Goal: Task Accomplishment & Management: Manage account settings

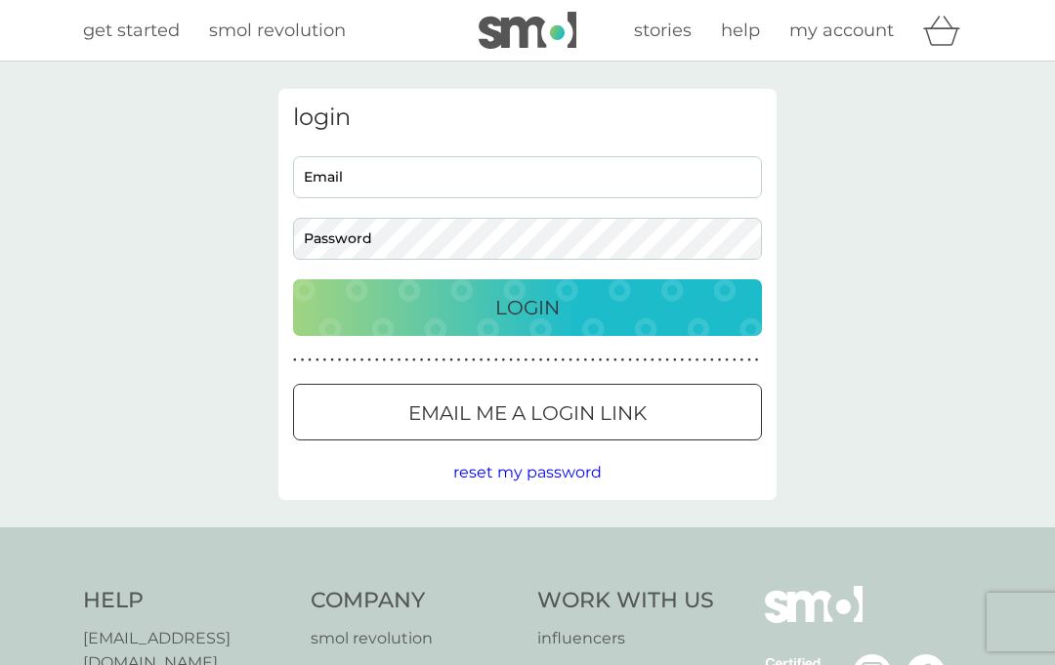
click at [398, 176] on input "Email" at bounding box center [527, 177] width 469 height 42
type input "[EMAIL_ADDRESS][DOMAIN_NAME]"
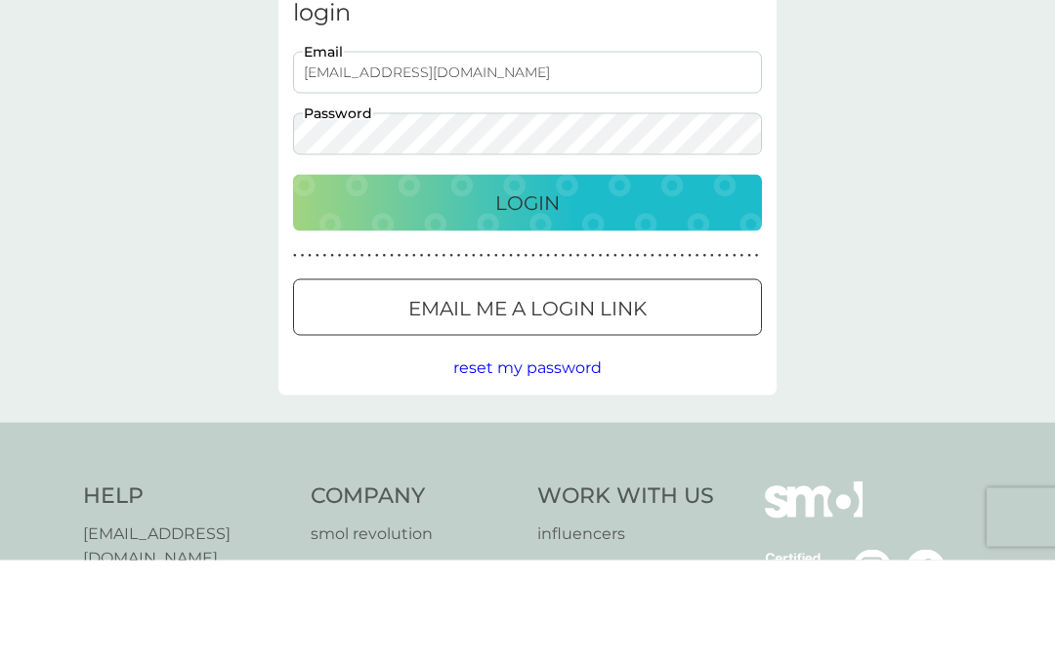
click at [615, 292] on div "Login" at bounding box center [528, 307] width 430 height 31
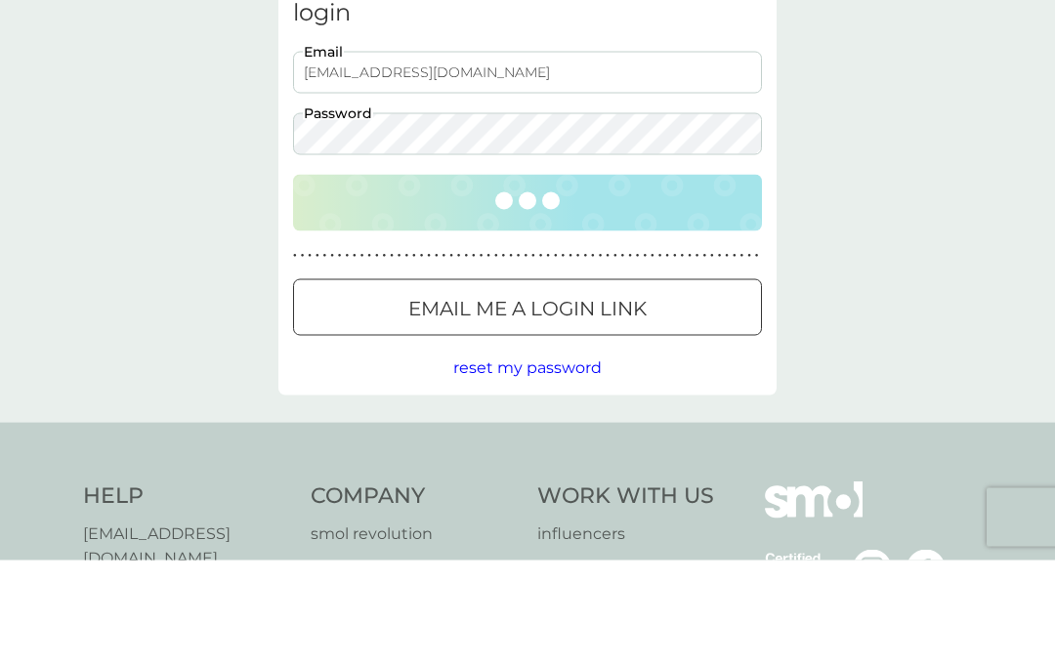
scroll to position [105, 0]
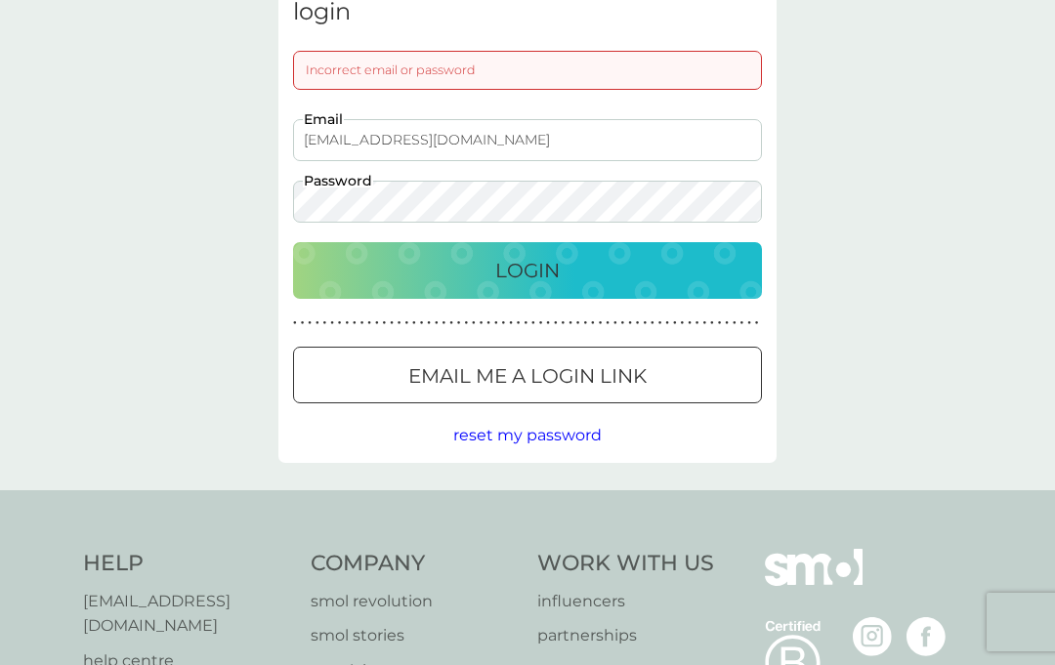
click at [564, 441] on span "reset my password" at bounding box center [527, 435] width 148 height 19
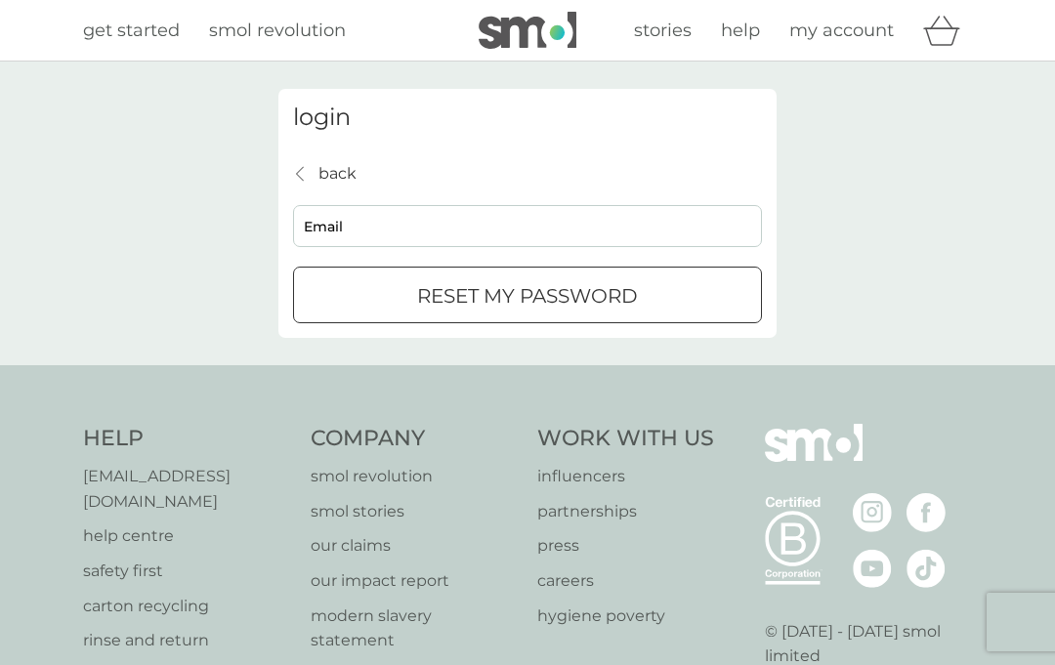
click at [678, 300] on div "reset my password" at bounding box center [527, 295] width 467 height 31
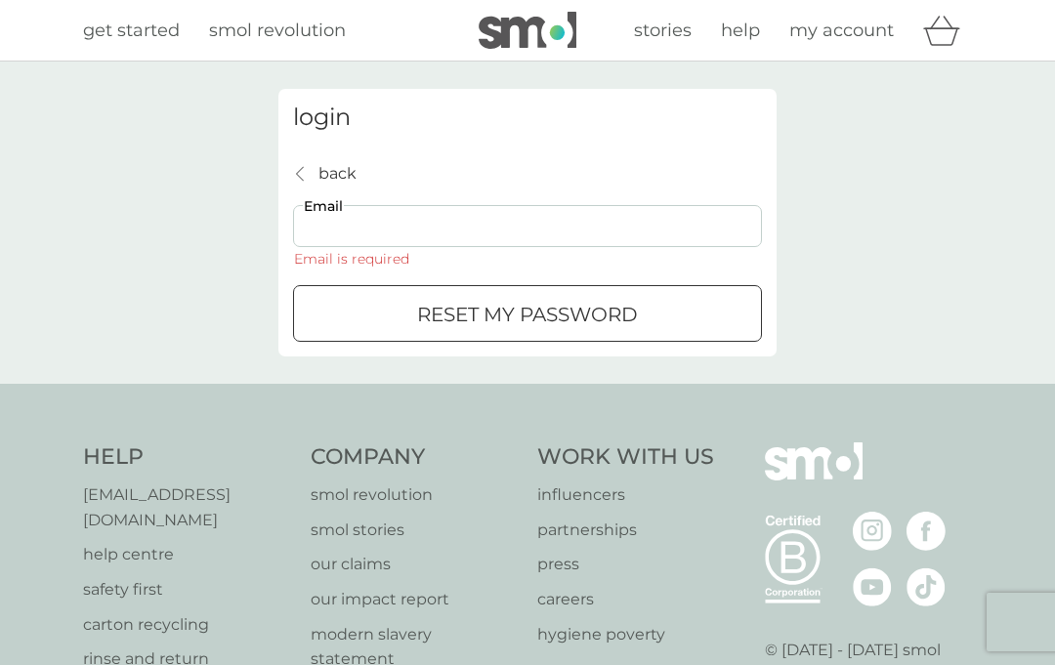
scroll to position [105, 0]
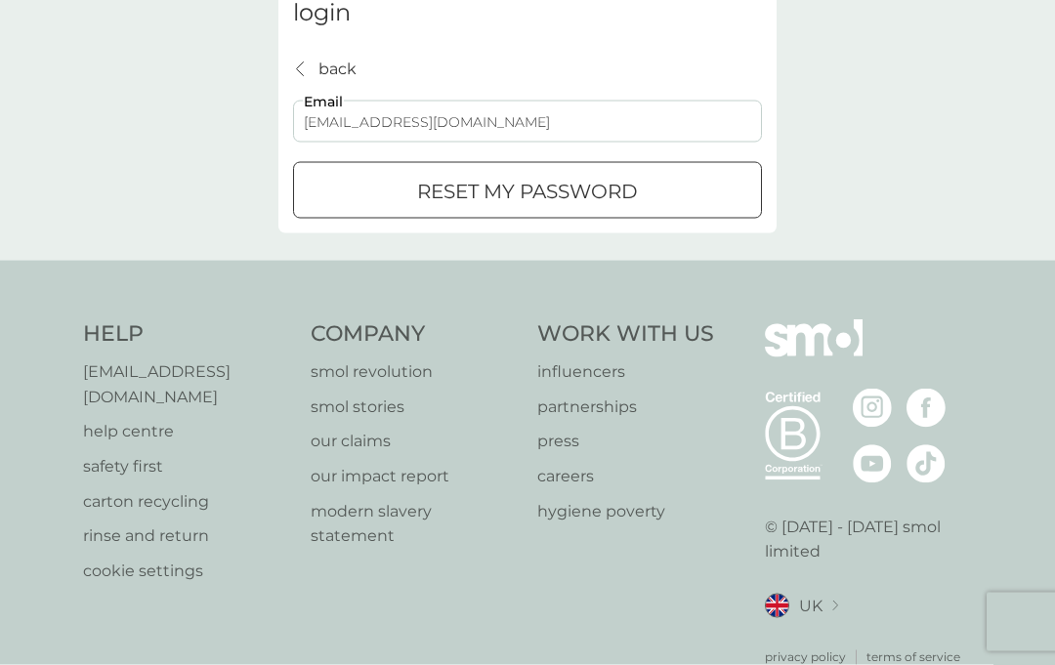
type input "[EMAIL_ADDRESS][DOMAIN_NAME]"
click at [643, 192] on div "reset my password" at bounding box center [527, 191] width 467 height 31
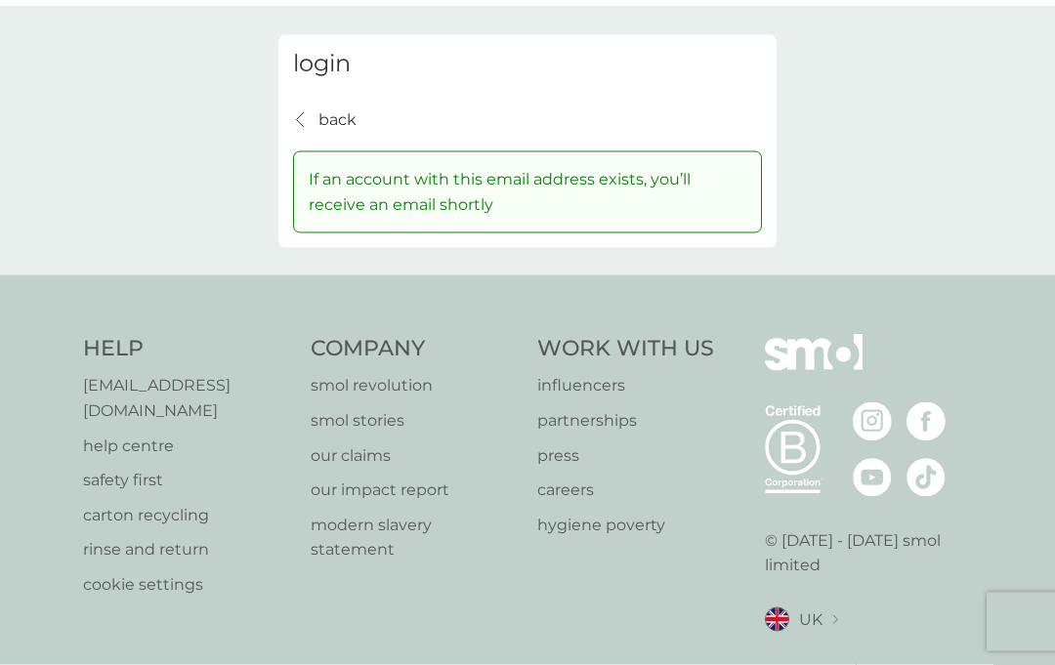
scroll to position [0, 0]
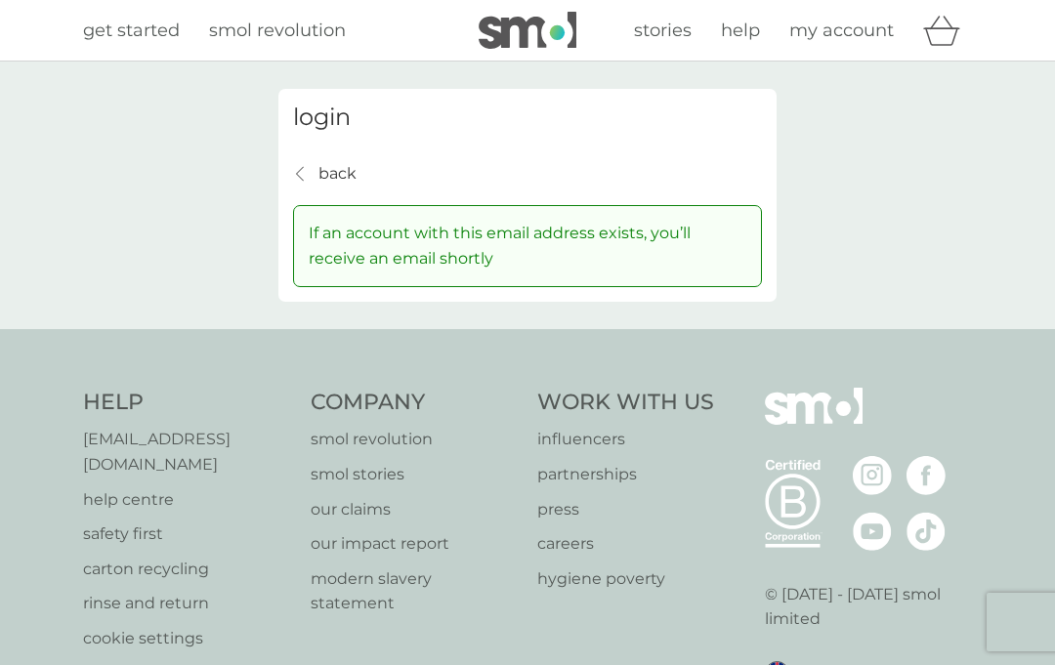
click at [852, 37] on span "my account" at bounding box center [841, 30] width 105 height 21
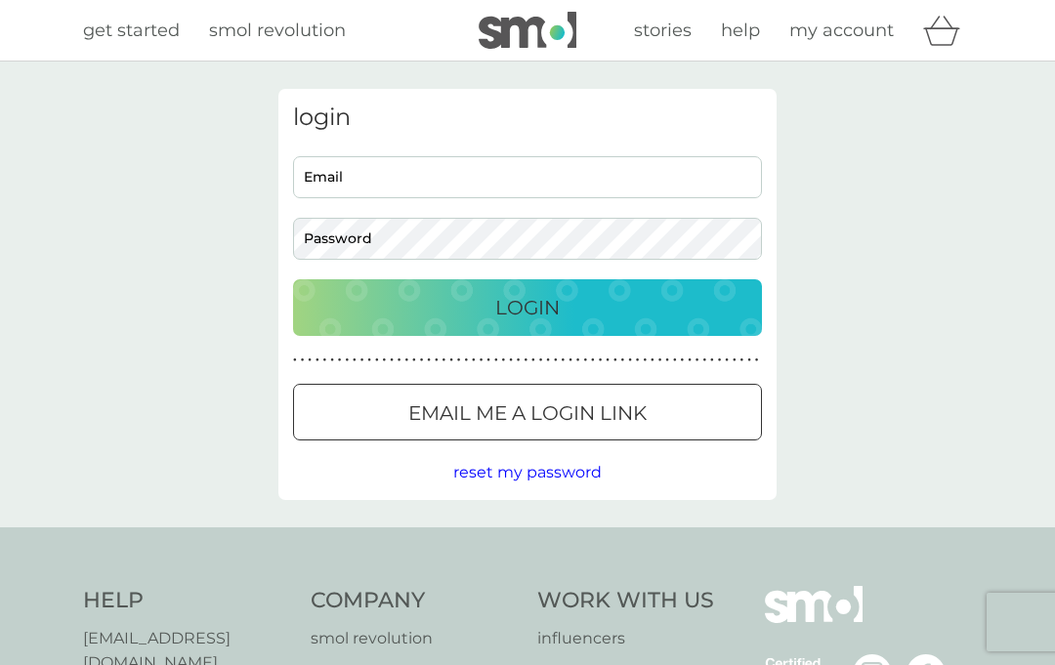
click at [949, 34] on icon "basket" at bounding box center [941, 31] width 37 height 30
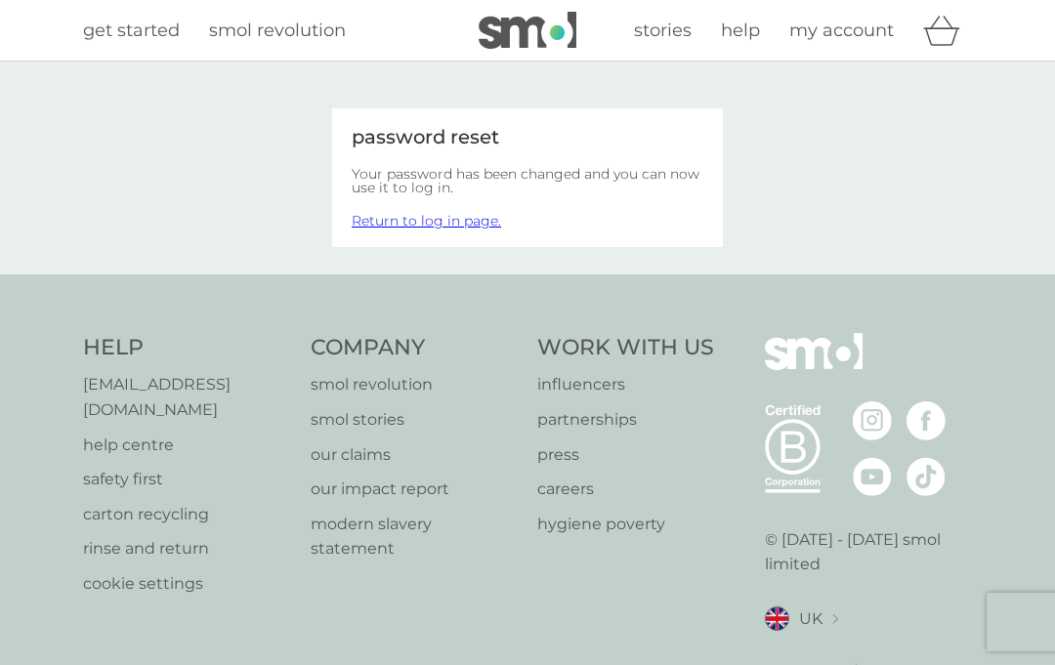
click at [458, 227] on link "Return to log in page." at bounding box center [426, 221] width 149 height 18
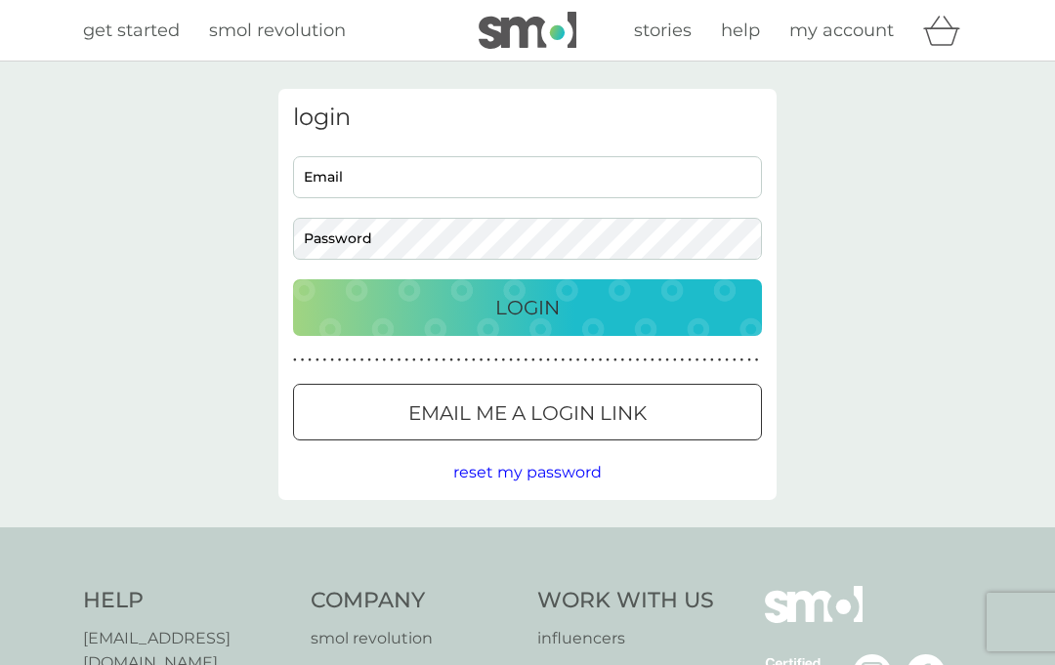
click at [388, 186] on input "Email" at bounding box center [527, 177] width 469 height 42
type input "[EMAIL_ADDRESS][DOMAIN_NAME]"
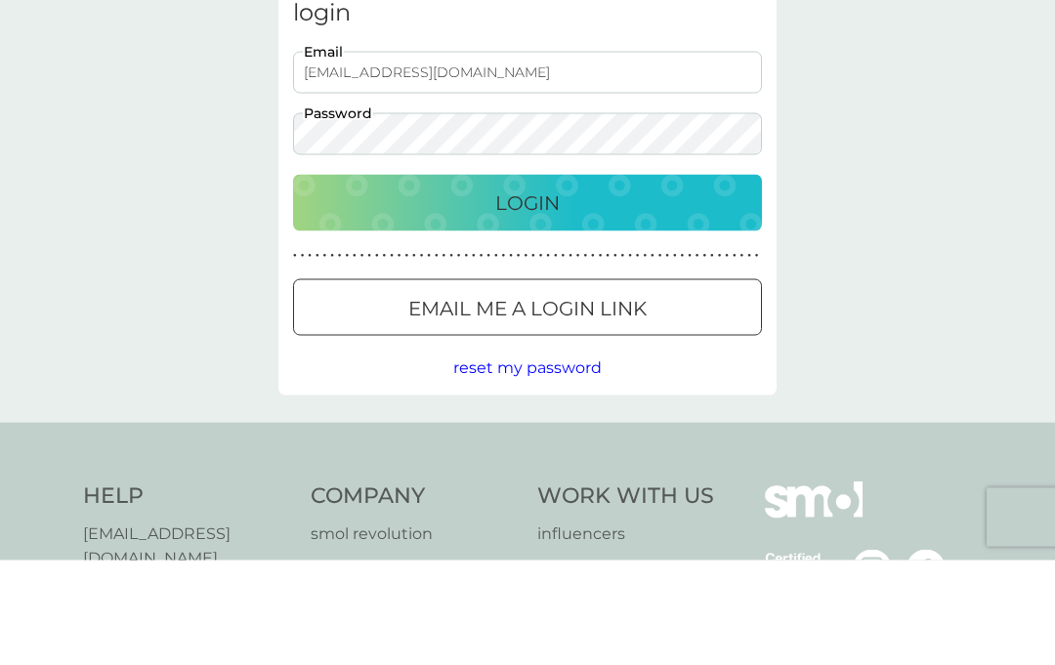
click at [591, 292] on div "Login" at bounding box center [528, 307] width 430 height 31
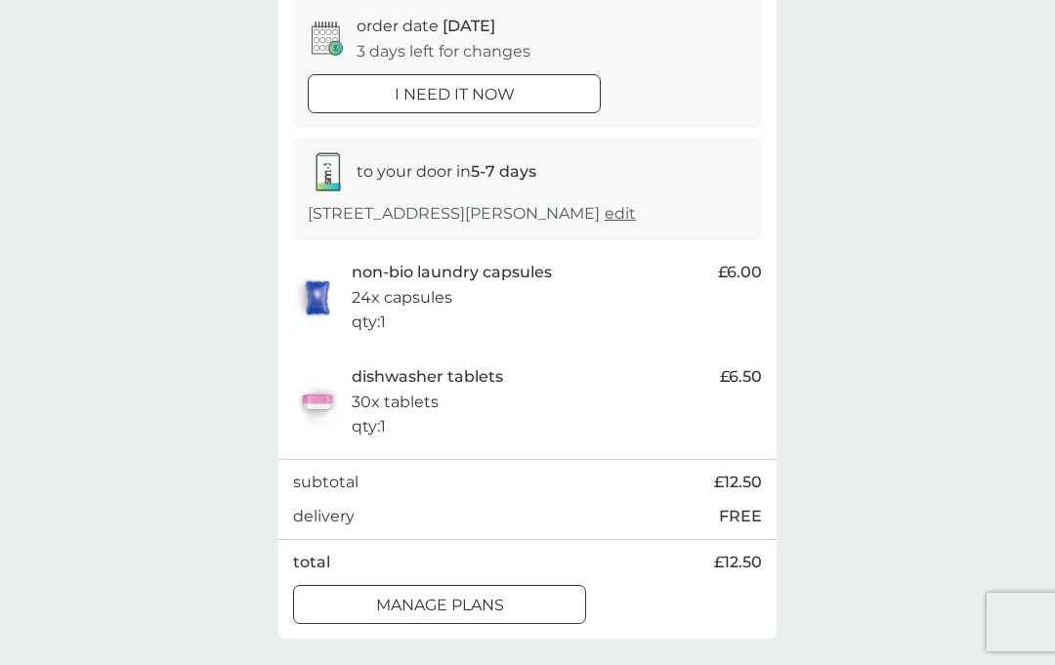
scroll to position [199, 0]
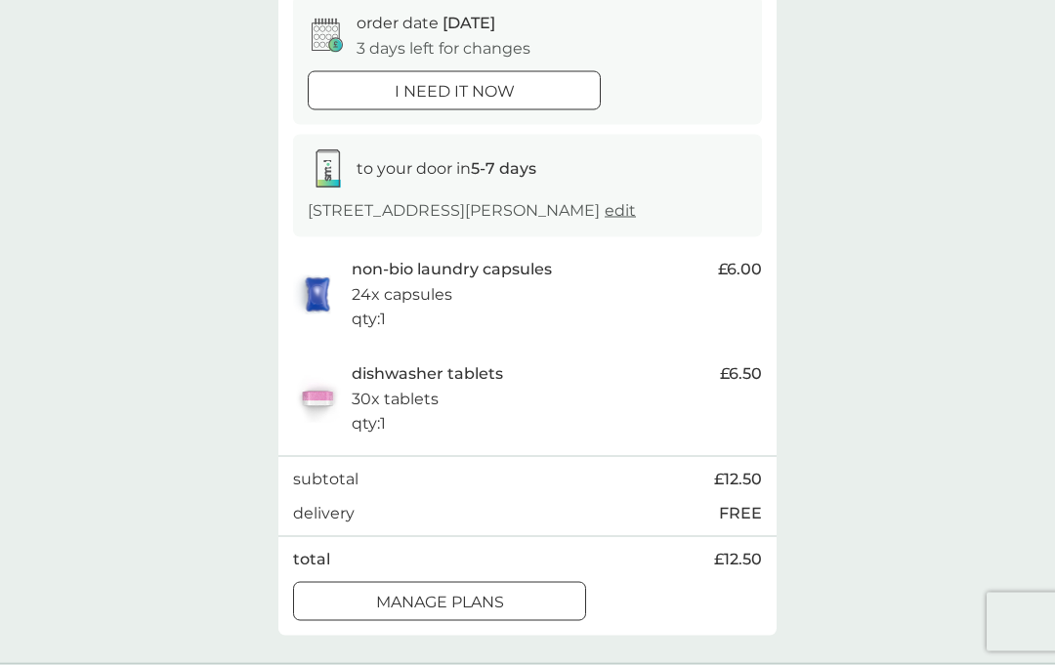
click at [496, 602] on p "manage plans" at bounding box center [440, 602] width 128 height 25
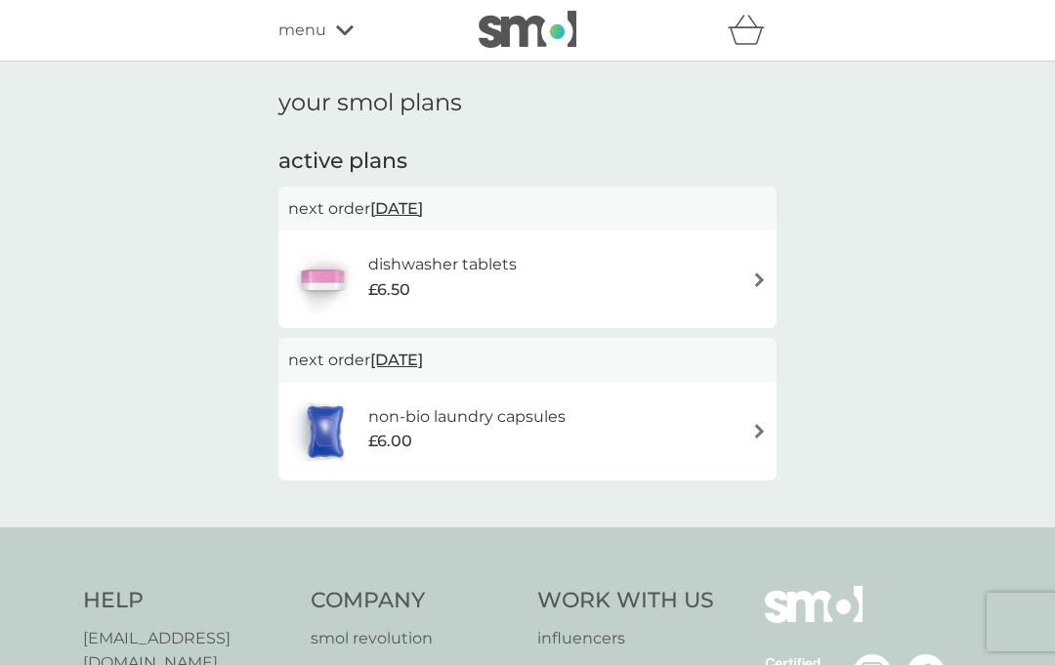
click at [757, 283] on img at bounding box center [759, 279] width 15 height 15
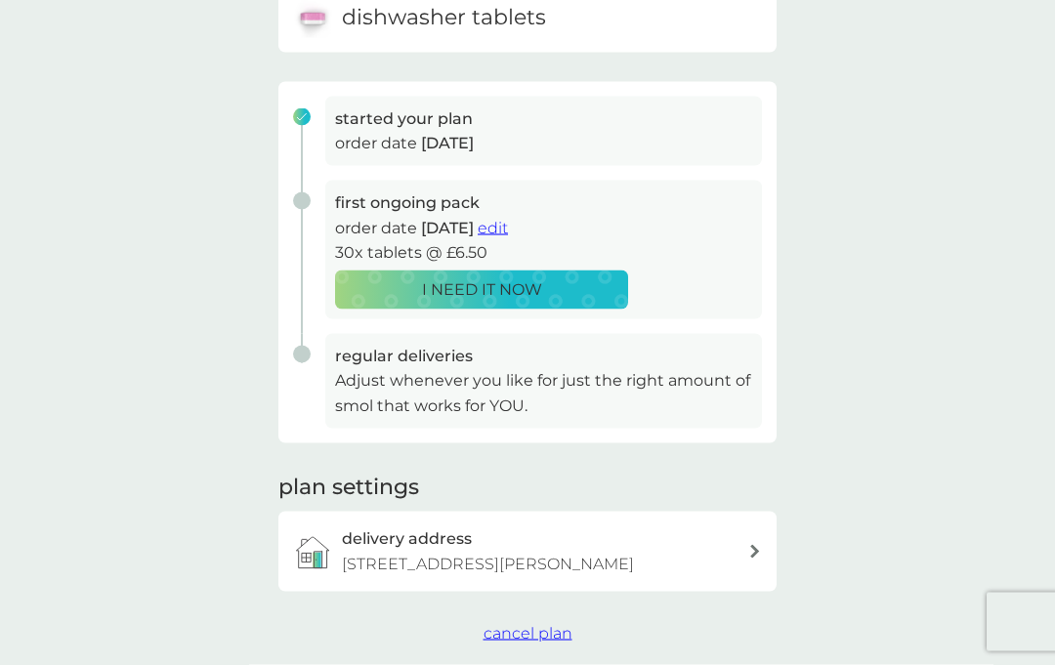
scroll to position [232, 0]
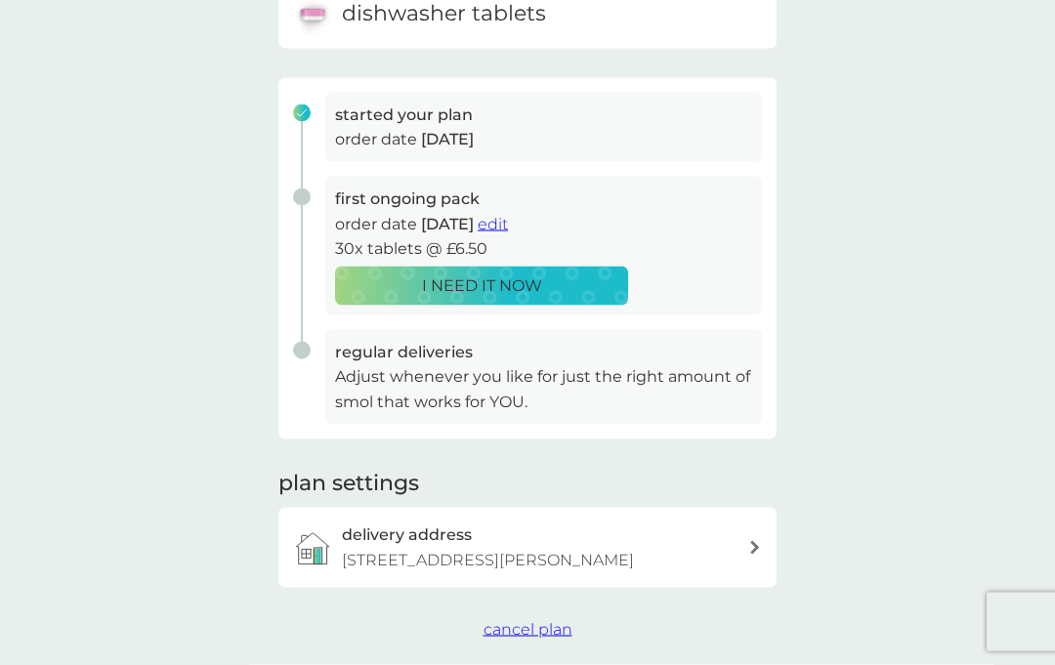
click at [540, 625] on span "cancel plan" at bounding box center [527, 629] width 89 height 19
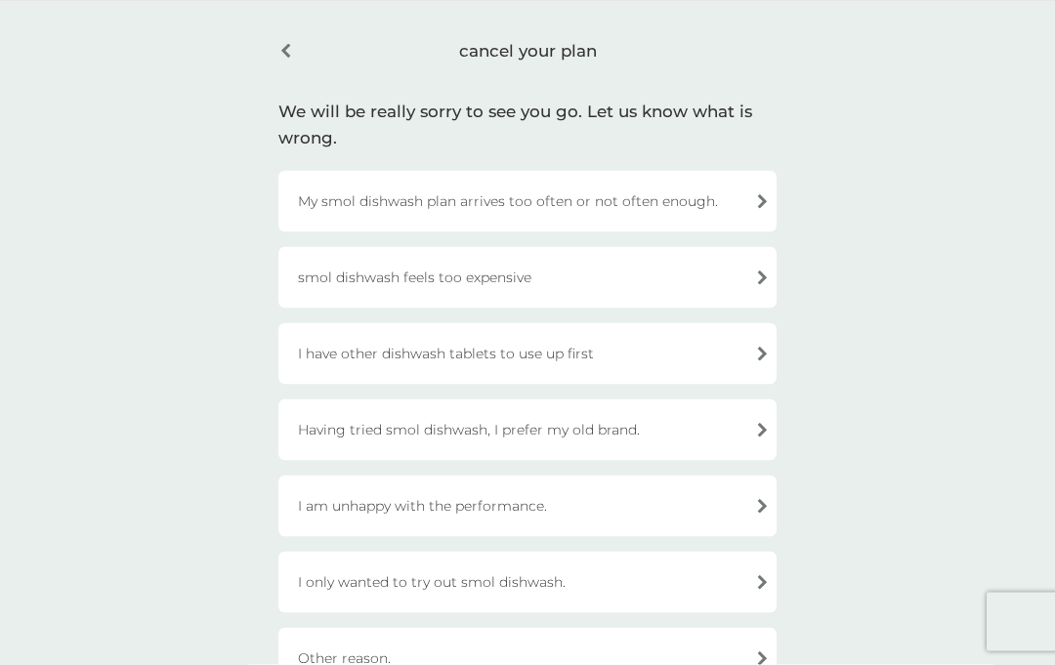
scroll to position [62, 0]
click at [753, 354] on div "I have other dishwash tablets to use up first" at bounding box center [527, 353] width 498 height 62
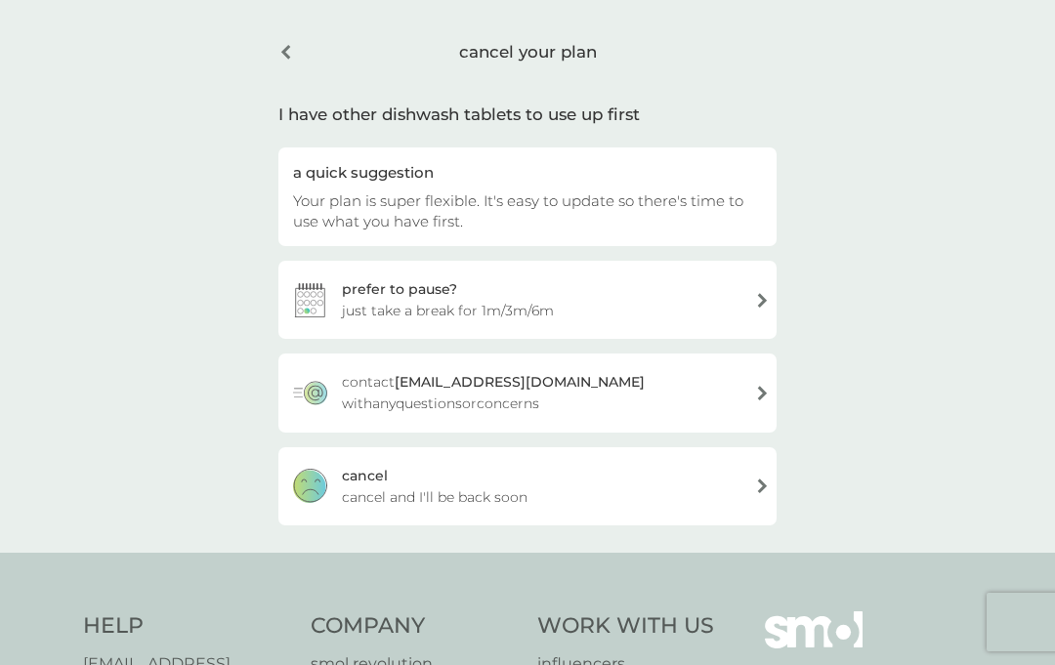
click at [736, 485] on div "cancel cancel and I'll be back soon" at bounding box center [527, 486] width 498 height 78
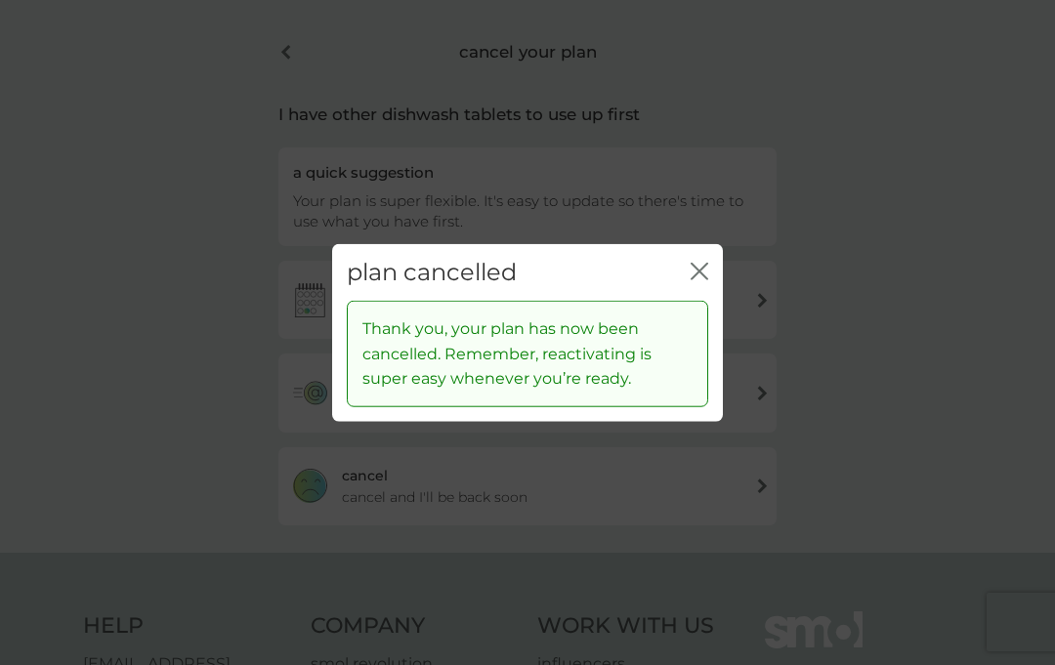
click at [706, 278] on icon "close" at bounding box center [703, 271] width 8 height 16
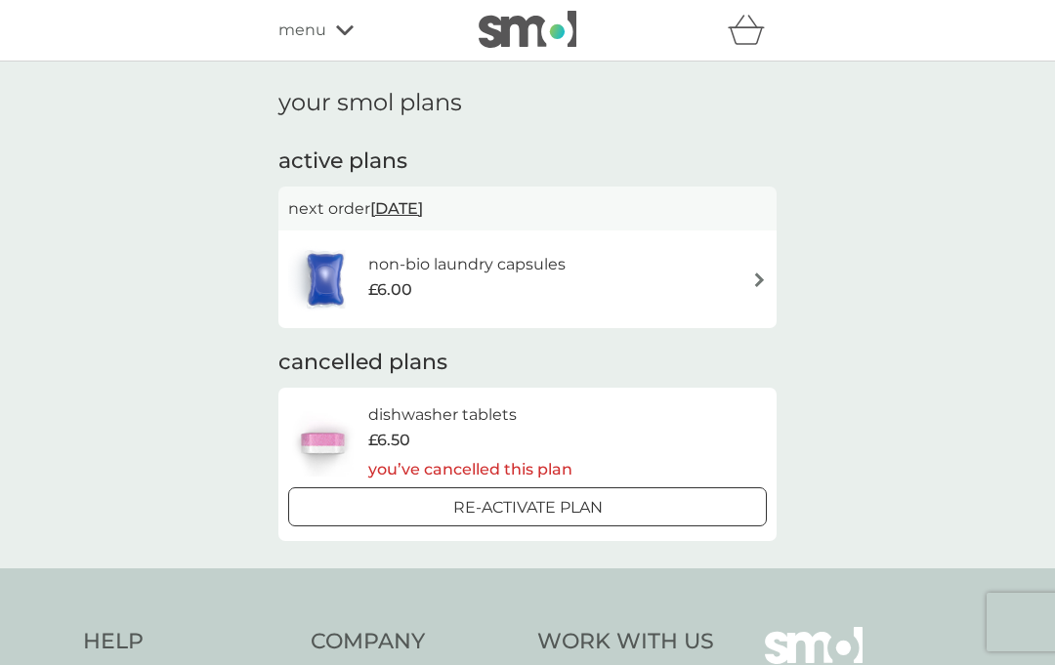
click at [740, 280] on div "non-bio laundry capsules £6.00" at bounding box center [527, 279] width 479 height 68
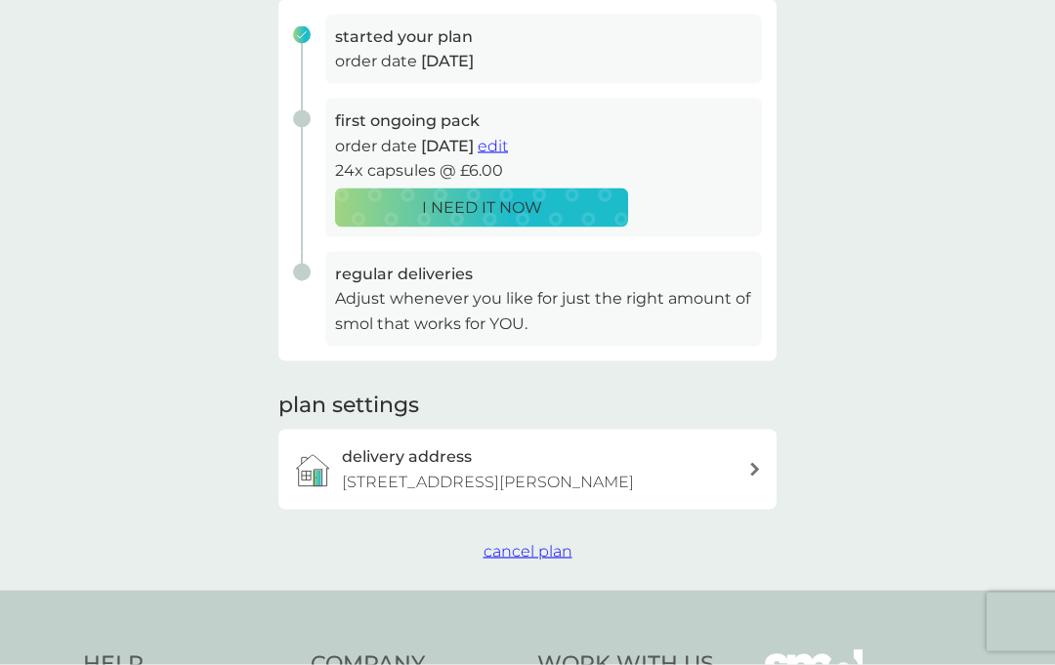
scroll to position [310, 0]
click at [536, 553] on span "cancel plan" at bounding box center [527, 552] width 89 height 19
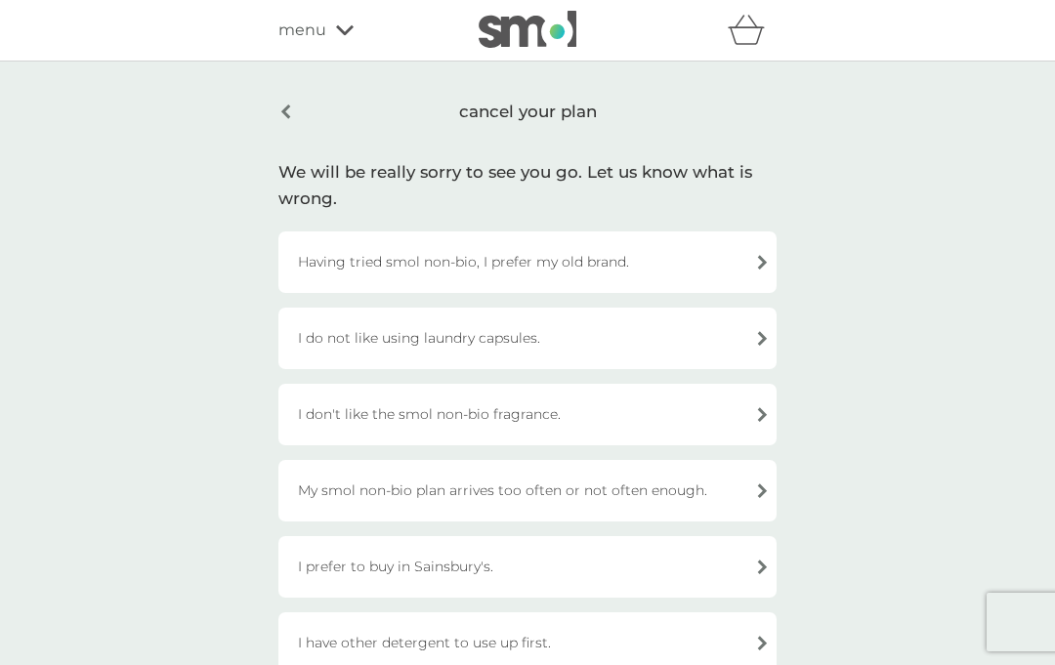
click at [762, 642] on div "I have other detergent to use up first." at bounding box center [527, 643] width 498 height 62
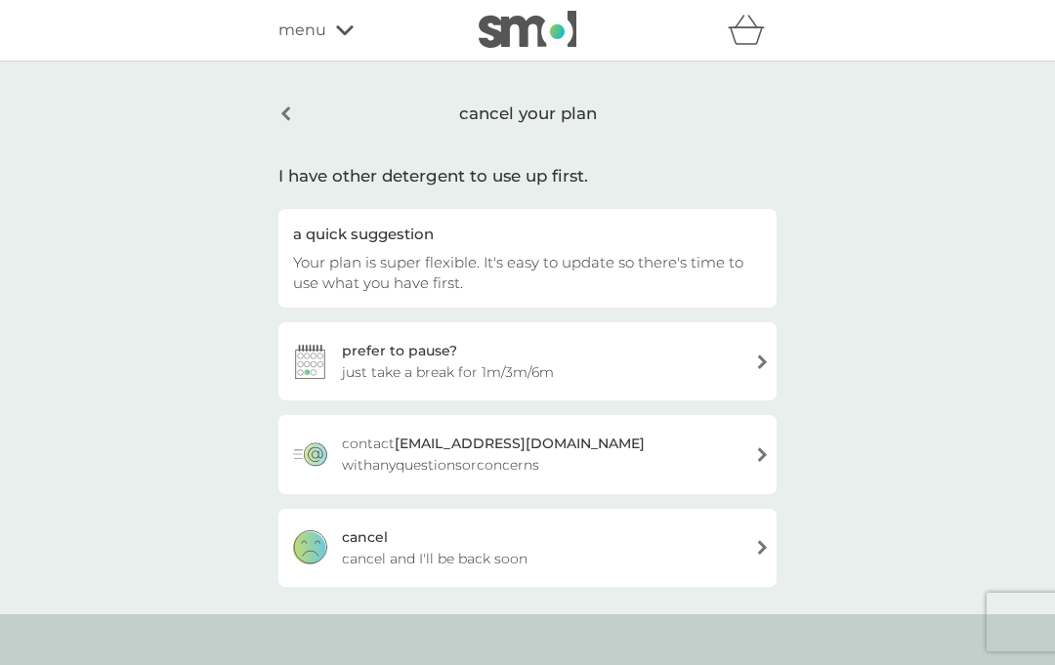
click at [722, 561] on div "cancel cancel and I'll be back soon" at bounding box center [527, 548] width 498 height 78
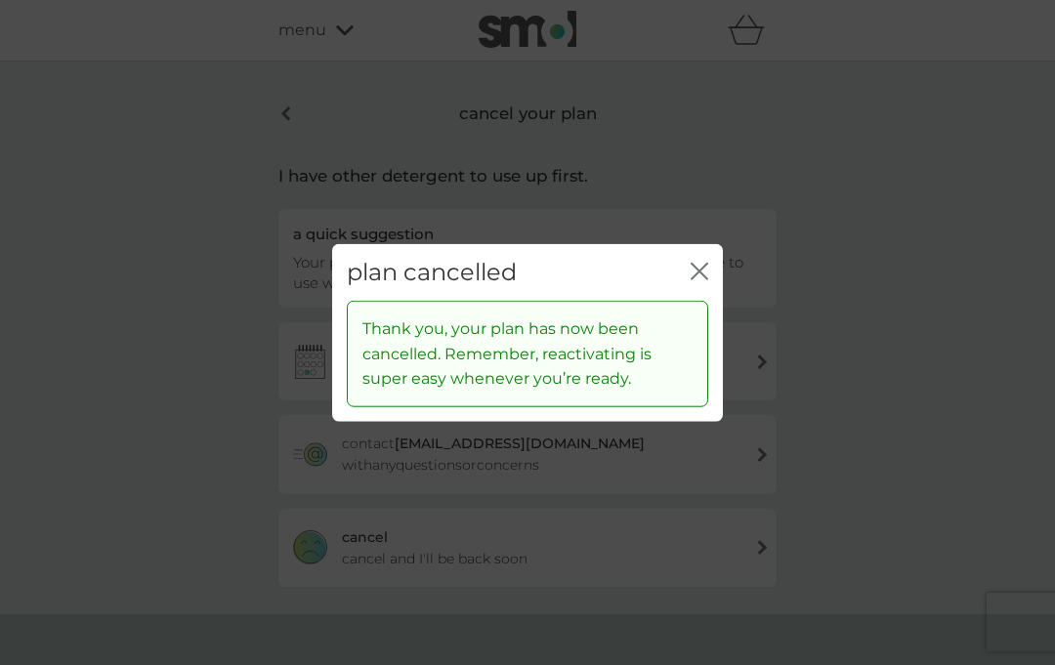
click at [705, 278] on icon "close" at bounding box center [703, 271] width 8 height 16
